Goal: Information Seeking & Learning: Understand process/instructions

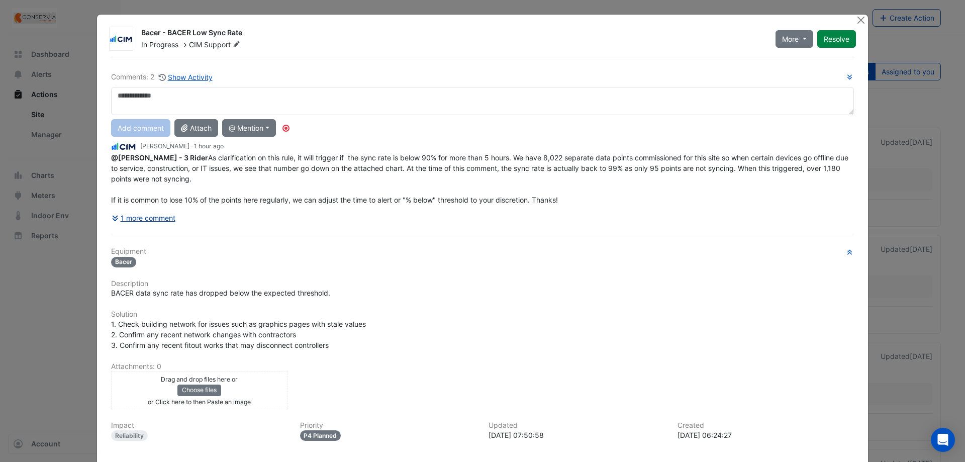
click at [146, 223] on button "1 more comment" at bounding box center [143, 218] width 65 height 18
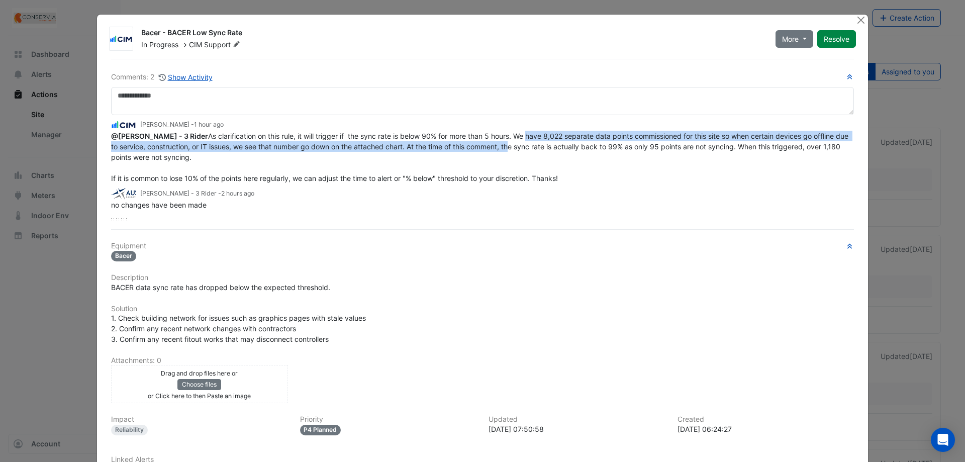
drag, startPoint x: 520, startPoint y: 139, endPoint x: 511, endPoint y: 147, distance: 12.4
click at [516, 149] on span "@[PERSON_NAME] - 3 Rider As clarification on this rule, it will trigger if the …" at bounding box center [480, 157] width 739 height 51
click at [511, 147] on span "@[PERSON_NAME] - 3 Rider As clarification on this rule, it will trigger if the …" at bounding box center [480, 157] width 739 height 51
drag, startPoint x: 483, startPoint y: 135, endPoint x: 453, endPoint y: 145, distance: 31.8
click at [453, 145] on span "@[PERSON_NAME] - 3 Rider As clarification on this rule, it will trigger if the …" at bounding box center [480, 157] width 739 height 51
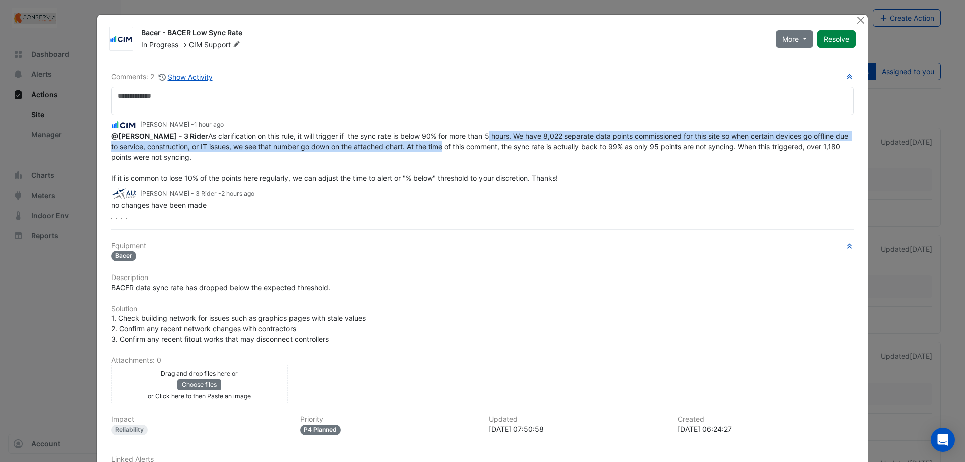
click at [453, 145] on span "@[PERSON_NAME] - 3 Rider As clarification on this rule, it will trigger if the …" at bounding box center [480, 157] width 739 height 51
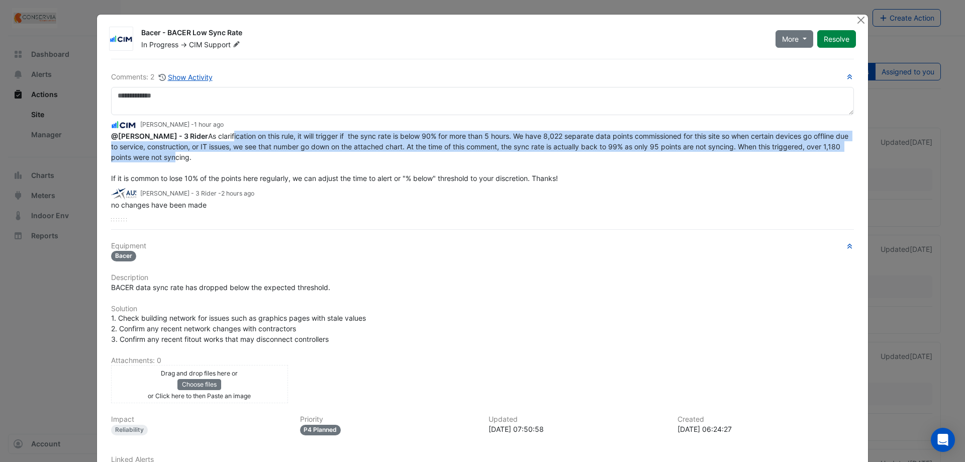
drag, startPoint x: 188, startPoint y: 159, endPoint x: 224, endPoint y: 137, distance: 42.0
click at [224, 137] on span "@[PERSON_NAME] - 3 Rider As clarification on this rule, it will trigger if the …" at bounding box center [480, 157] width 739 height 51
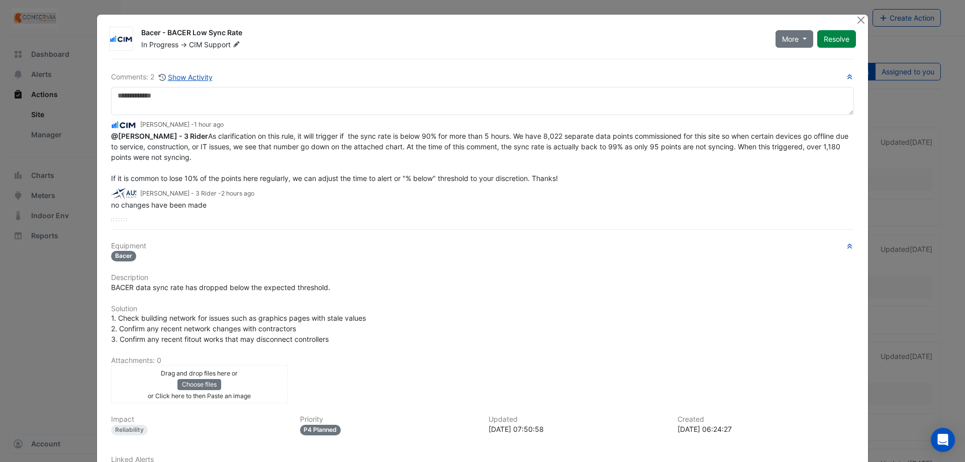
click at [217, 177] on span "@[PERSON_NAME] - 3 Rider As clarification on this rule, it will trigger if the …" at bounding box center [480, 157] width 739 height 51
